Goal: Transaction & Acquisition: Purchase product/service

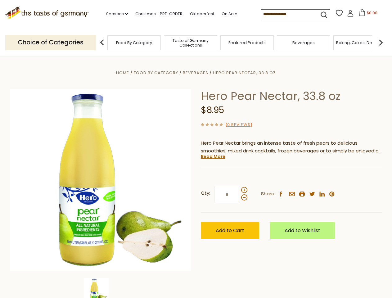
click at [196, 149] on div "Home Food By Category [GEOGRAPHIC_DATA] Hero Pear Nectar, 33.8 oz Hero Pear Nec…" at bounding box center [196, 188] width 382 height 239
click at [114, 14] on link "Seasons dropdown_arrow" at bounding box center [117, 14] width 22 height 7
click at [288, 14] on input at bounding box center [287, 14] width 52 height 9
click at [367, 15] on span "$0.00" at bounding box center [372, 12] width 11 height 5
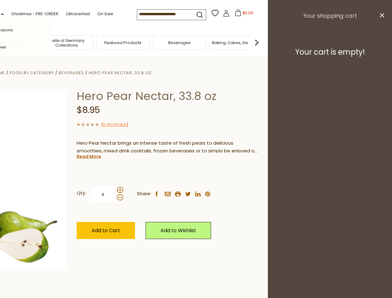
click at [52, 42] on div "All Seasons Recipes Game Day [DATE] [DATE] [DATE][PERSON_NAME] [DATE] Springfes…" at bounding box center [17, 148] width 70 height 263
click at [263, 42] on img at bounding box center [256, 42] width 12 height 12
click at [196, 177] on div "Qty: * Share: facebook email printer twitter linkedin pinterest" at bounding box center [167, 195] width 181 height 36
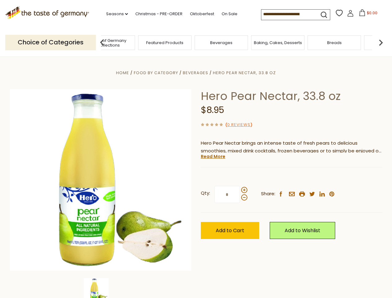
click at [101, 288] on img at bounding box center [96, 290] width 25 height 25
click at [213, 156] on link "Read More" at bounding box center [213, 156] width 25 height 6
